Goal: Information Seeking & Learning: Learn about a topic

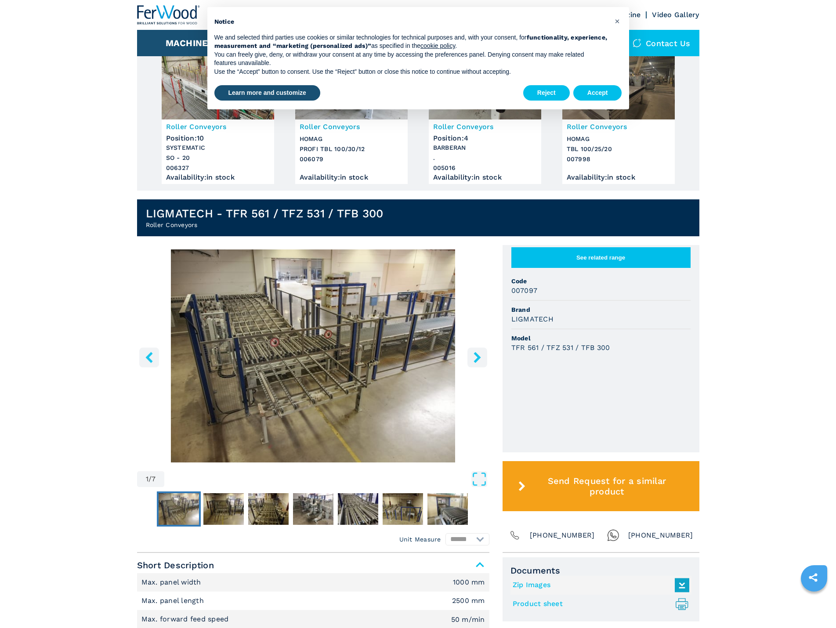
scroll to position [88, 0]
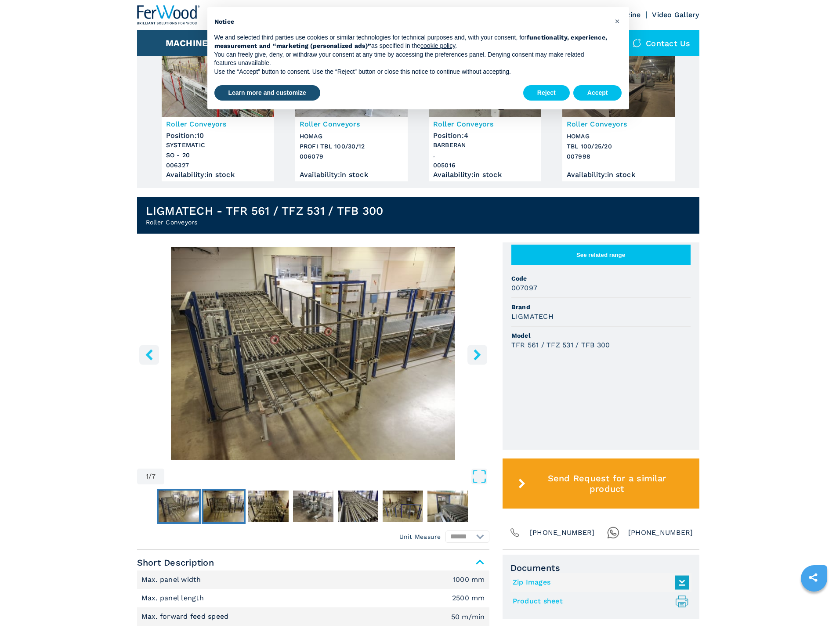
click at [211, 503] on main "HOMEPAGE | machines | automation | roller conveyors | tfr 561 tfz 531 tfb 300 |…" at bounding box center [418, 521] width 836 height 1218
click at [250, 502] on img "Go to Slide 3" at bounding box center [268, 507] width 40 height 32
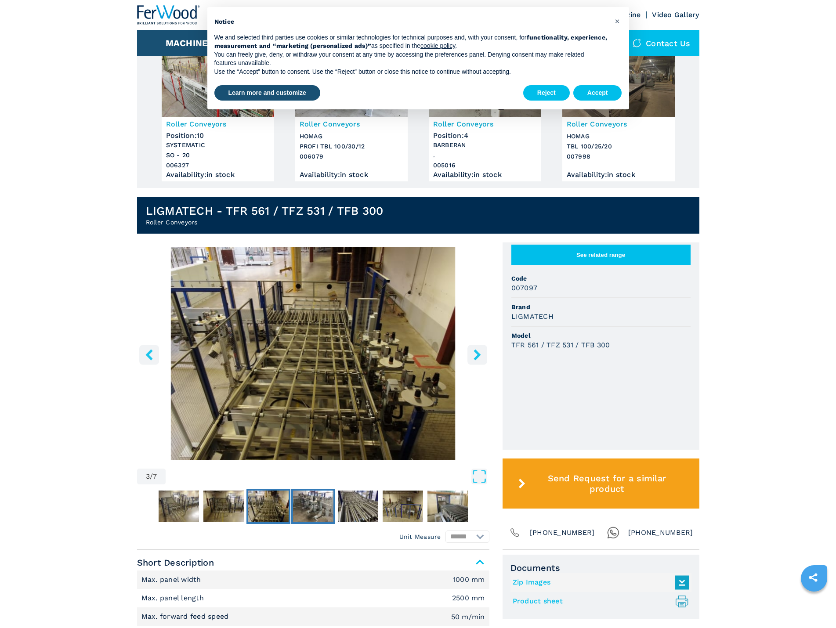
click at [308, 500] on img "Go to Slide 4" at bounding box center [313, 507] width 40 height 32
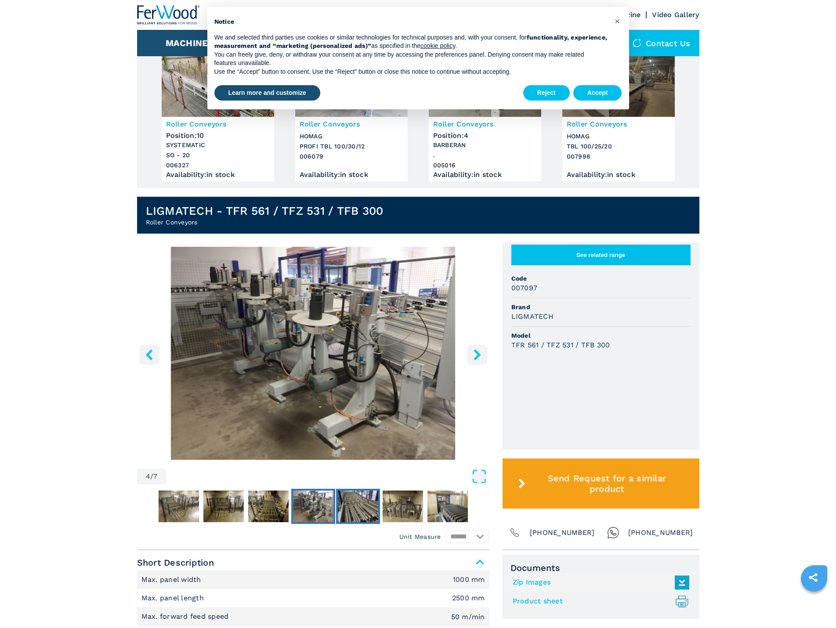
click at [340, 502] on img "Go to Slide 5" at bounding box center [358, 507] width 40 height 32
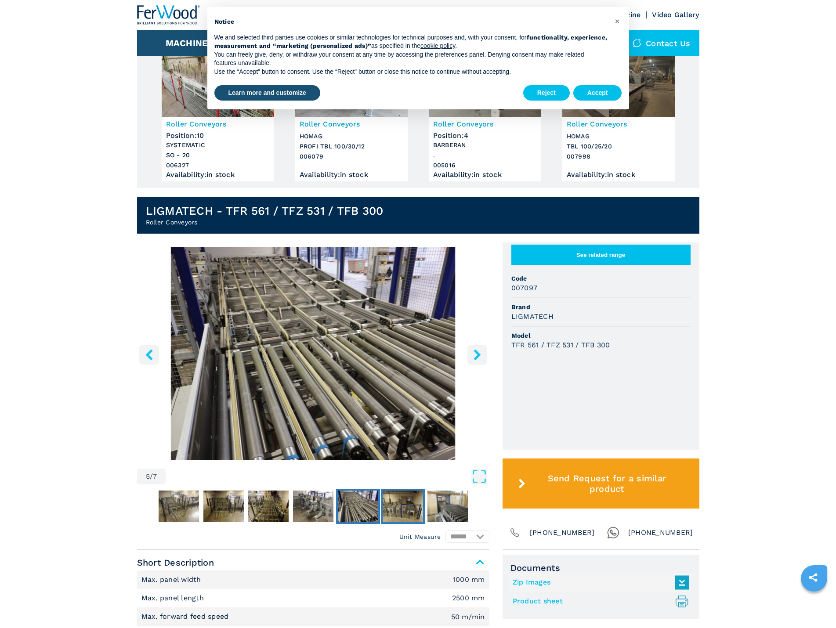
click at [390, 503] on img "Go to Slide 6" at bounding box center [403, 507] width 40 height 32
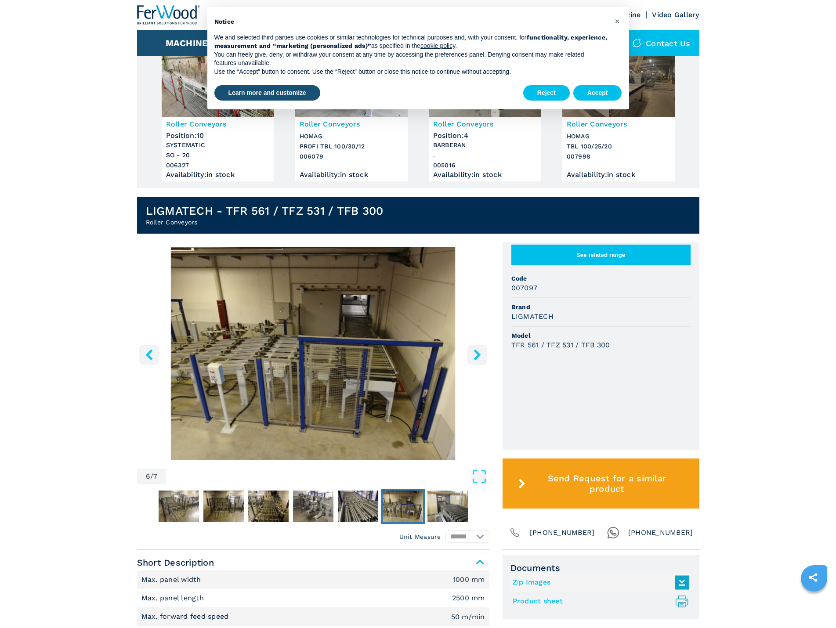
click at [425, 507] on nav "Thumbnail Navigation" at bounding box center [313, 506] width 352 height 35
click at [440, 506] on img "Go to Slide 7" at bounding box center [447, 507] width 40 height 32
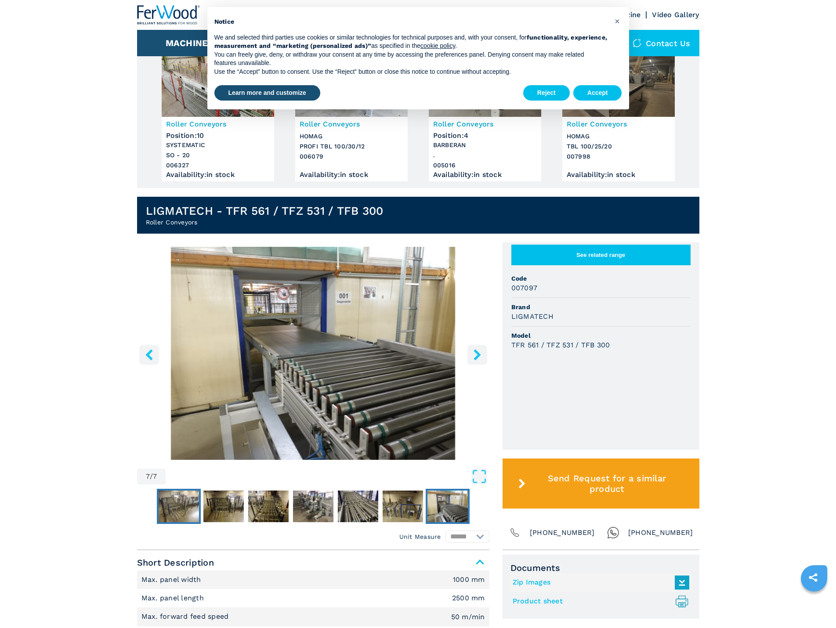
click at [184, 499] on img "Go to Slide 1" at bounding box center [179, 507] width 40 height 32
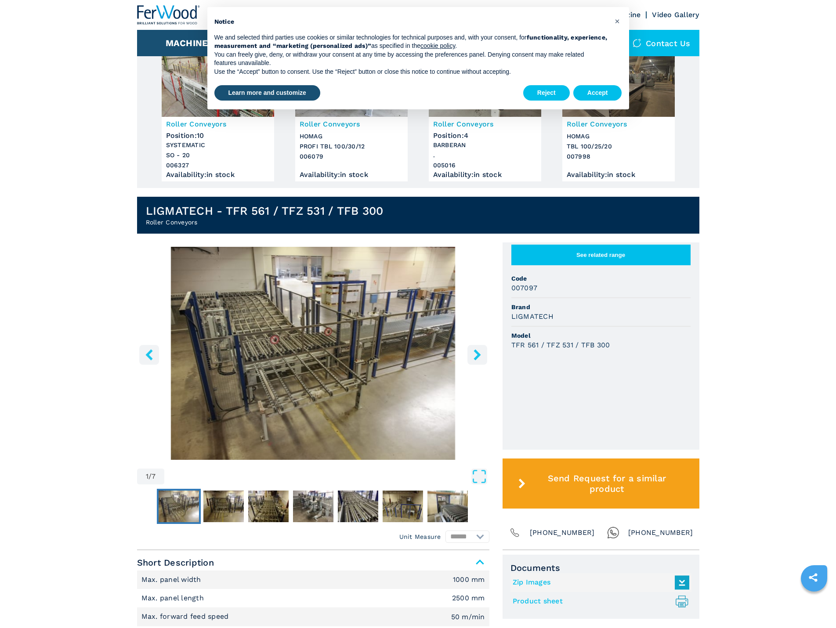
click at [147, 359] on icon "left-button" at bounding box center [149, 354] width 11 height 11
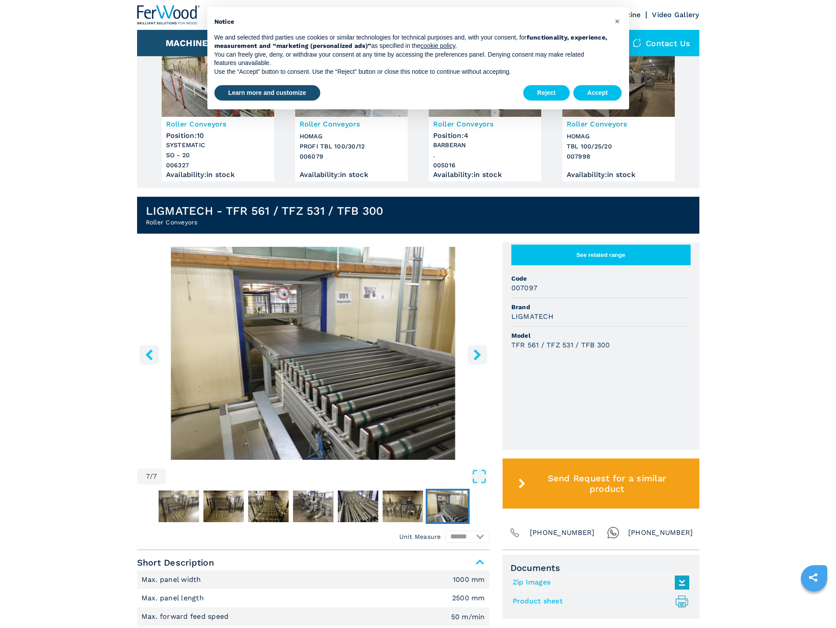
click at [147, 359] on icon "left-button" at bounding box center [149, 354] width 11 height 11
click at [544, 91] on button "Reject" at bounding box center [546, 93] width 47 height 16
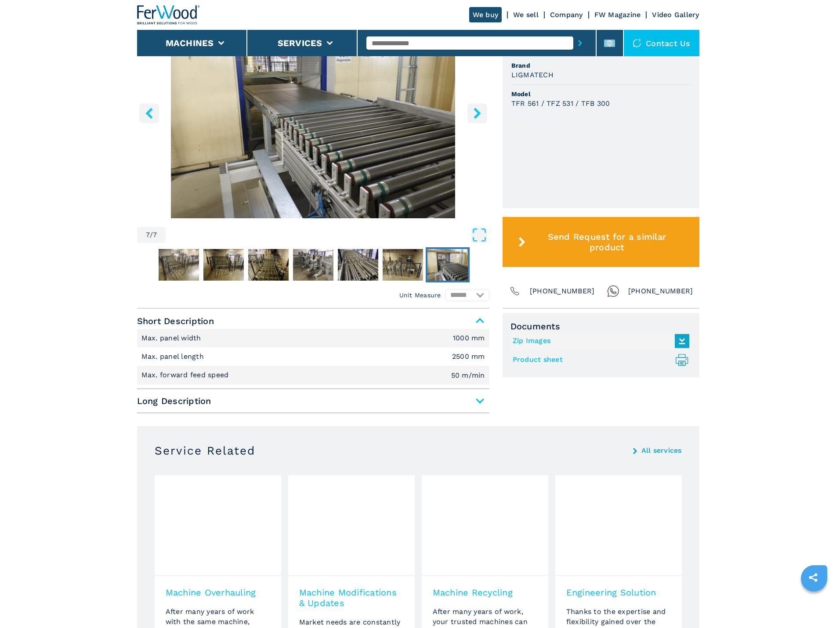
scroll to position [351, 0]
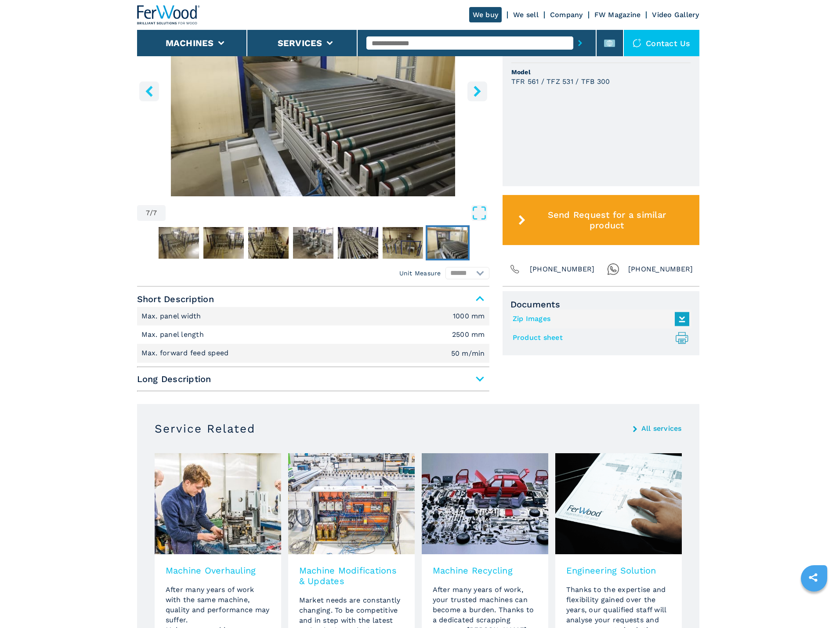
drag, startPoint x: 324, startPoint y: 387, endPoint x: 318, endPoint y: 385, distance: 5.9
click at [324, 387] on span "Long Description" at bounding box center [313, 379] width 352 height 16
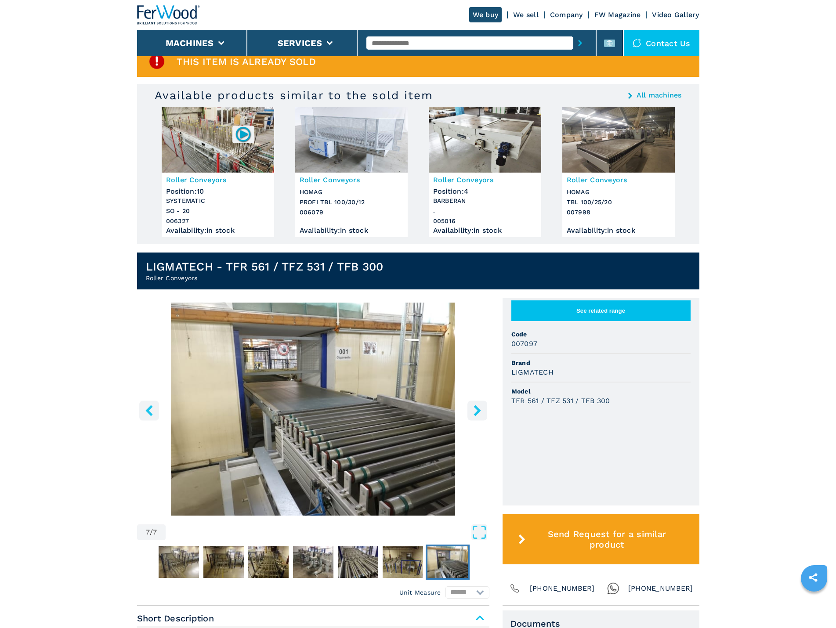
scroll to position [0, 0]
